Goal: Task Accomplishment & Management: Complete application form

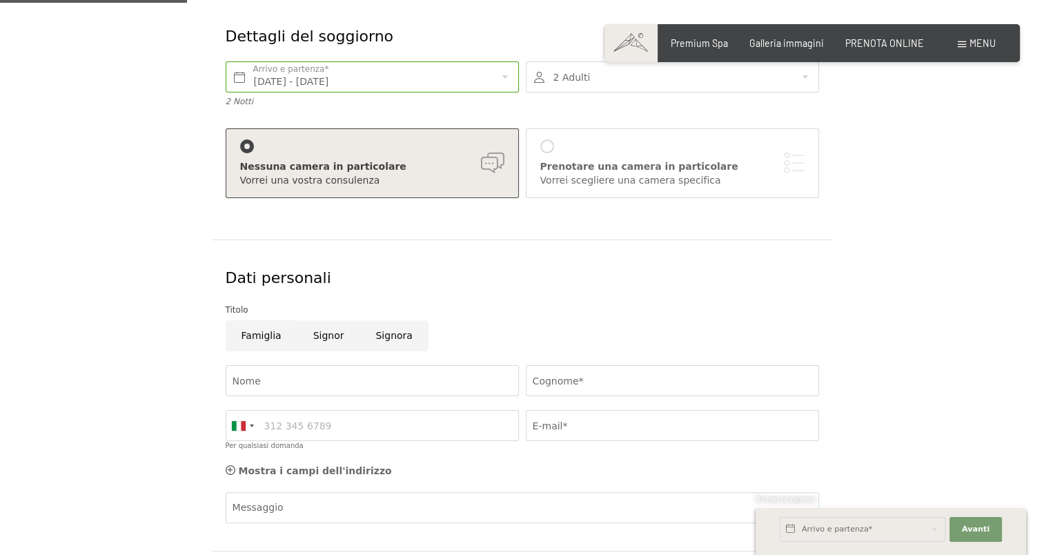
type input "Stefano"
type input "Pelagotti"
type input "3470857929"
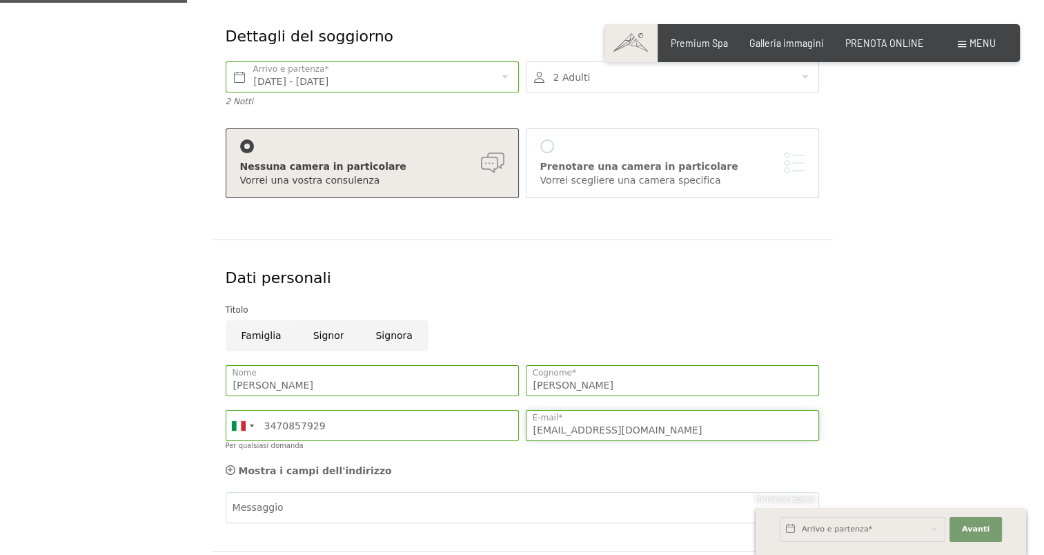
click at [605, 433] on input "spelagotti@tiscali.it" at bounding box center [672, 425] width 293 height 31
drag, startPoint x: 630, startPoint y: 431, endPoint x: 445, endPoint y: 433, distance: 185.7
click at [445, 433] on div "Stefano Nome Pelagotti Cognome* Germany (Deutschland) +49 Italy (Italia) +39 Au…" at bounding box center [522, 411] width 601 height 106
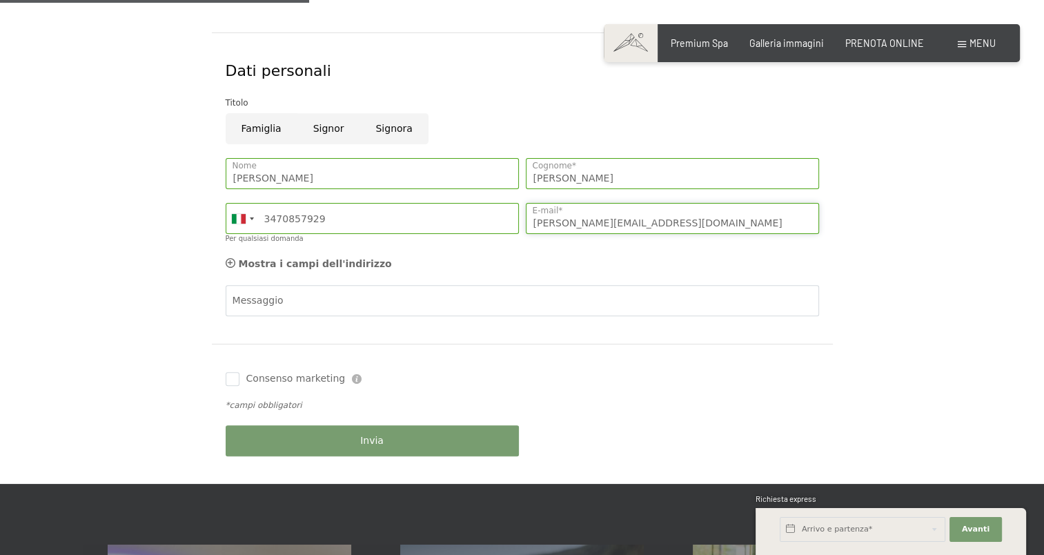
scroll to position [345, 0]
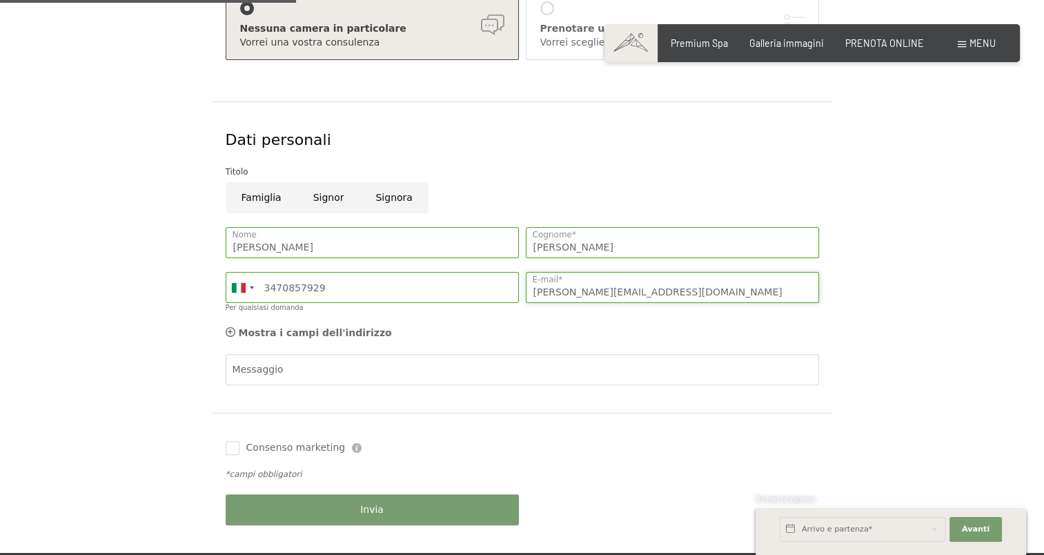
type input "tania.borgu@libero.it"
click at [393, 197] on input "Signora" at bounding box center [394, 197] width 68 height 31
radio input "true"
click at [285, 248] on input "Stefano" at bounding box center [372, 242] width 293 height 31
drag, startPoint x: 286, startPoint y: 247, endPoint x: 124, endPoint y: 241, distance: 162.3
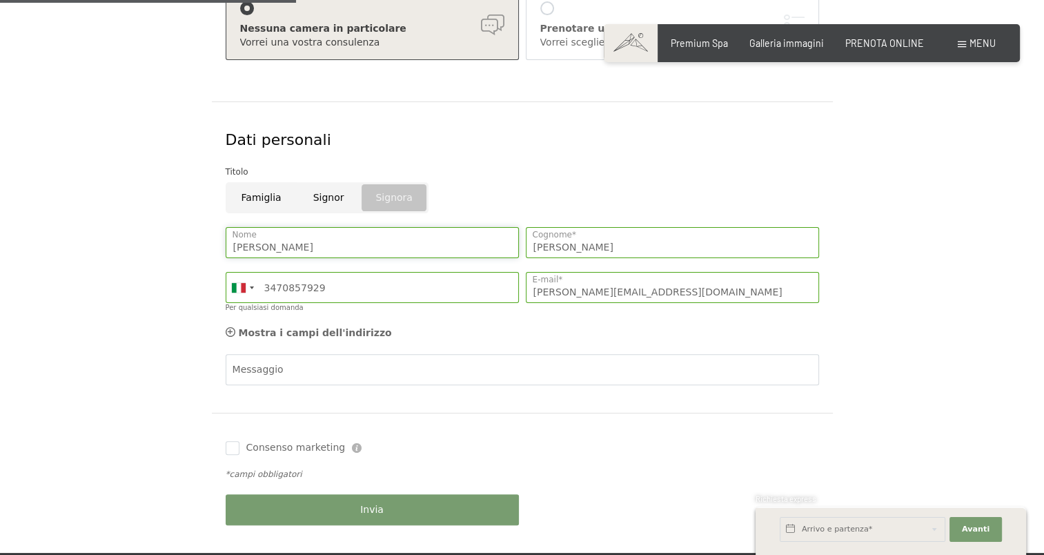
click at [127, 242] on form "Dettagli del soggiorno Ven. 14/11/2025 - Dom. 16/11/2025 Arrivo e partenza* 2 N…" at bounding box center [522, 207] width 829 height 692
type input "Tania"
click at [599, 246] on input "Pelagotti" at bounding box center [672, 242] width 293 height 31
drag, startPoint x: 599, startPoint y: 246, endPoint x: 467, endPoint y: 253, distance: 132.7
click at [469, 251] on div "Tania Nome Pelagotti Cognome* Germany (Deutschland) +49 Italy (Italia) +39 Aust…" at bounding box center [522, 273] width 601 height 106
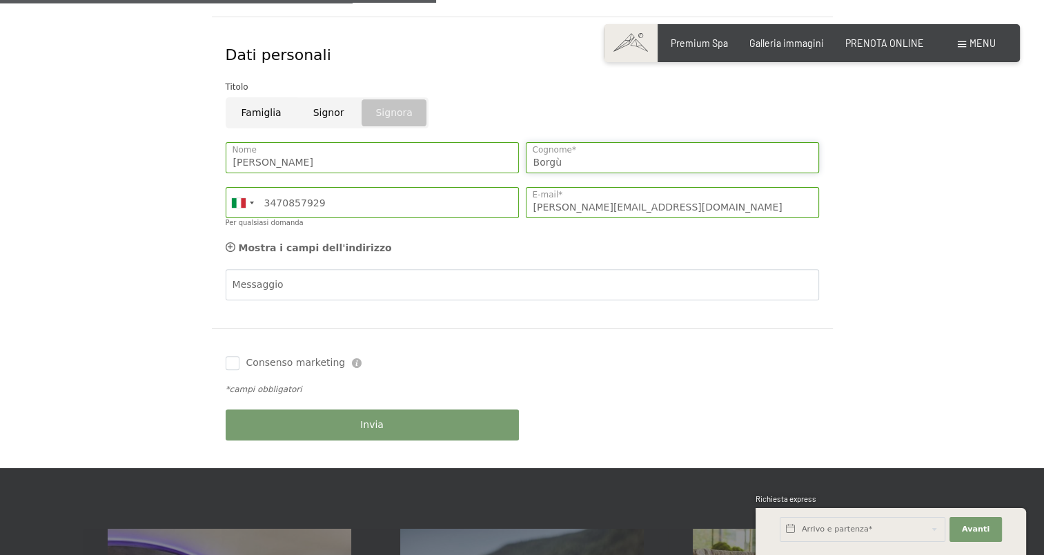
scroll to position [552, 0]
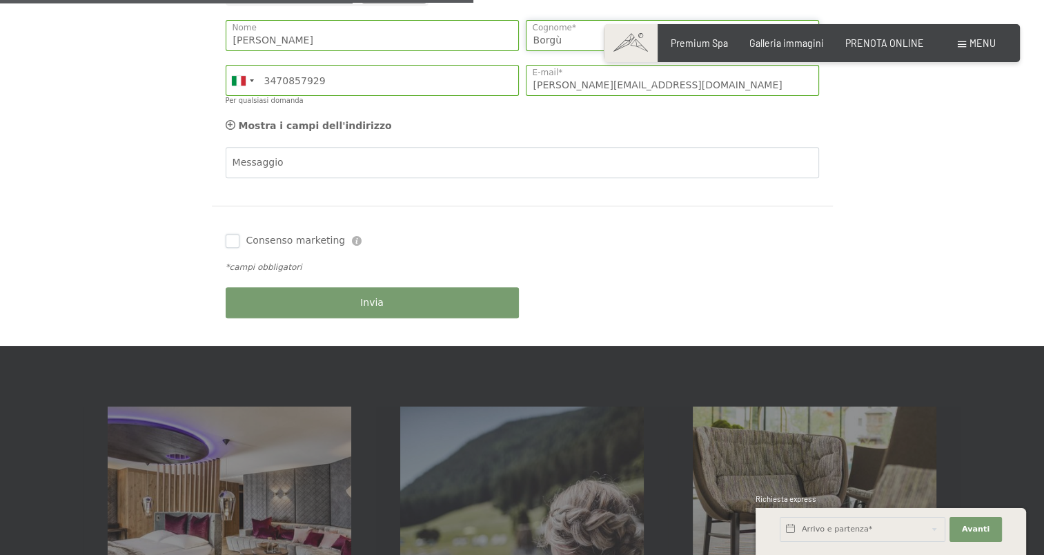
type input "Borgù"
click at [232, 241] on input "Consenso marketing" at bounding box center [233, 241] width 14 height 14
checkbox input "true"
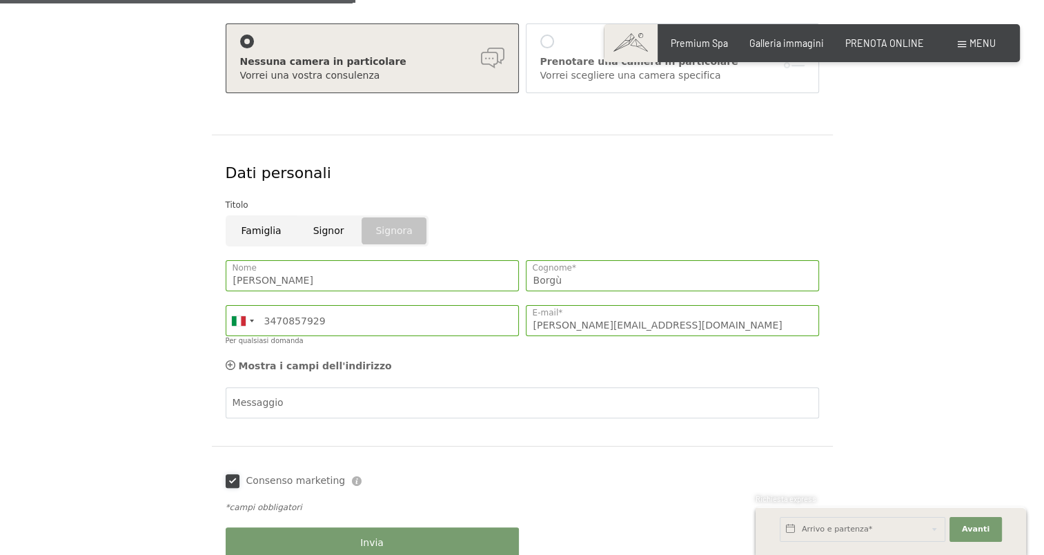
scroll to position [414, 0]
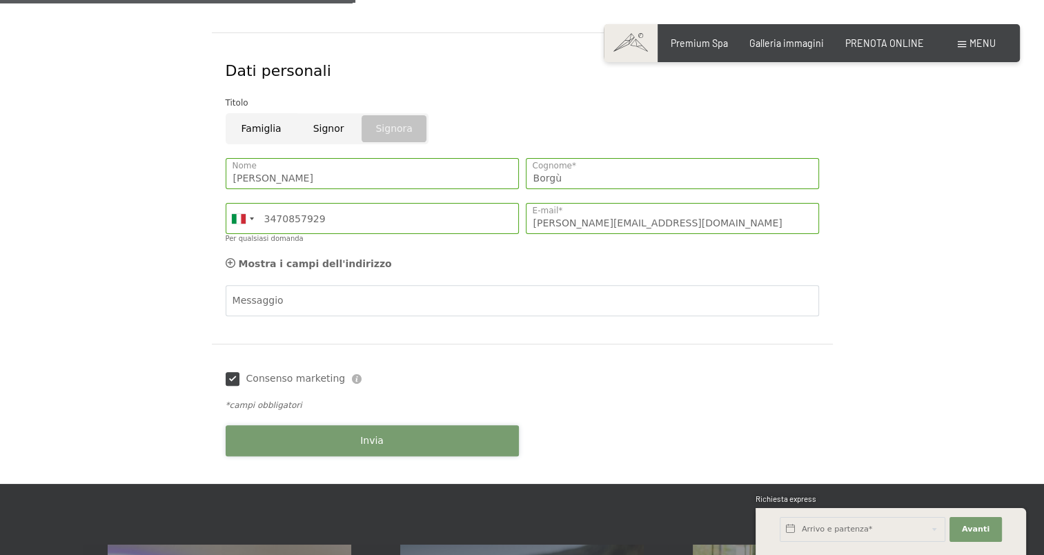
click at [356, 440] on button "Invia" at bounding box center [372, 440] width 293 height 31
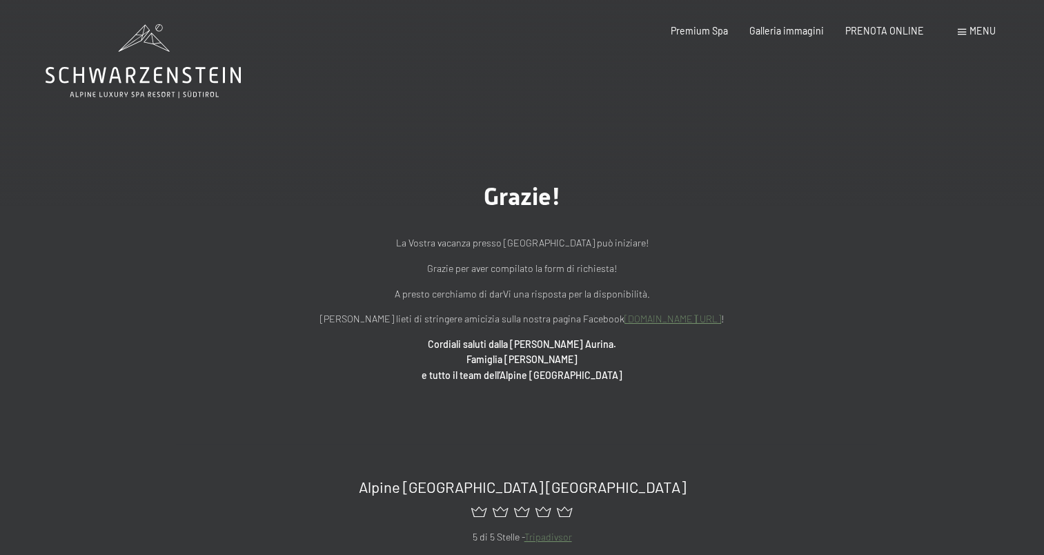
drag, startPoint x: 913, startPoint y: 215, endPoint x: 899, endPoint y: 211, distance: 15.3
click at [913, 215] on div "Grazie! La Vostra vacanza presso l'Hotel [GEOGRAPHIC_DATA] può iniziare! Grazie…" at bounding box center [522, 282] width 1044 height 322
click at [779, 29] on span "Galleria immagini" at bounding box center [787, 29] width 75 height 12
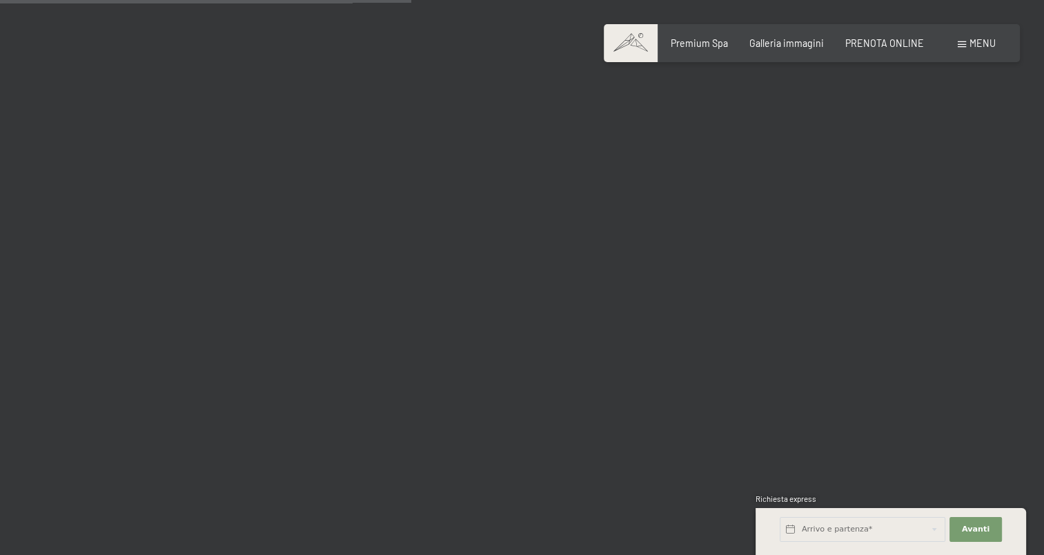
scroll to position [6074, 0]
